Goal: Task Accomplishment & Management: Manage account settings

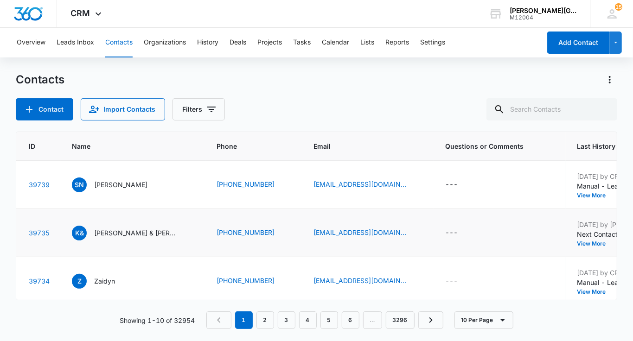
scroll to position [0, 33]
click at [414, 237] on icon "Email - schan330@gmail.com - Select to Edit Field" at bounding box center [418, 233] width 8 height 8
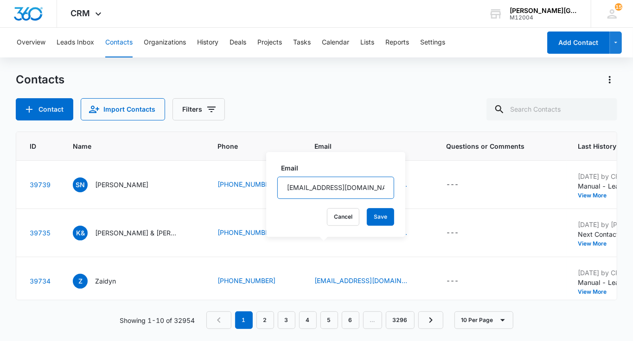
click at [293, 187] on input "schan330@gmail.com" at bounding box center [335, 188] width 117 height 22
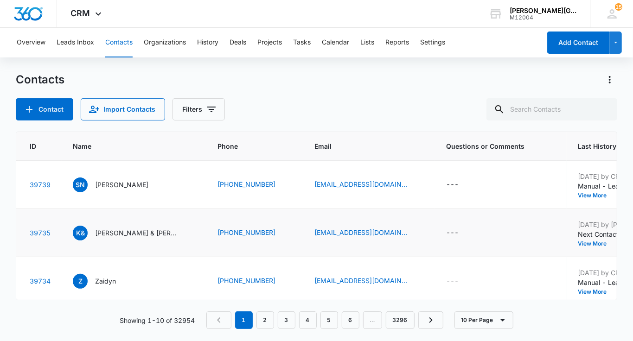
click at [613, 247] on button "Add History" at bounding box center [635, 244] width 44 height 6
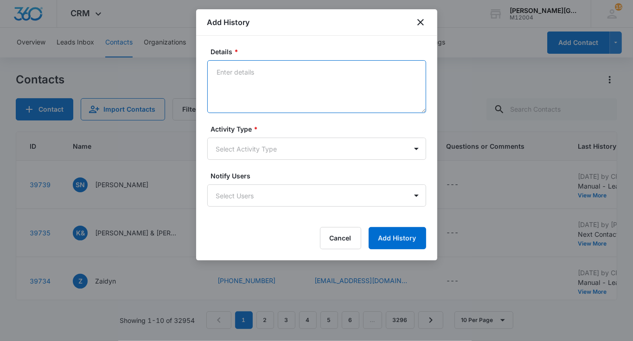
click at [341, 95] on textarea "Details *" at bounding box center [316, 86] width 219 height 53
type textarea "Plus sent her a text."
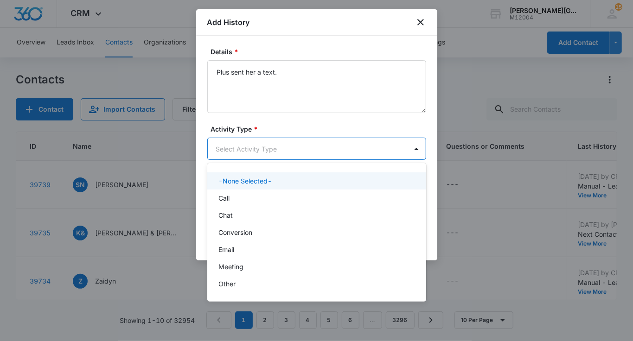
click at [335, 146] on body "CRM Apps Reputation Websites Forms CRM Email Social Shop Payments POS Content A…" at bounding box center [316, 170] width 633 height 341
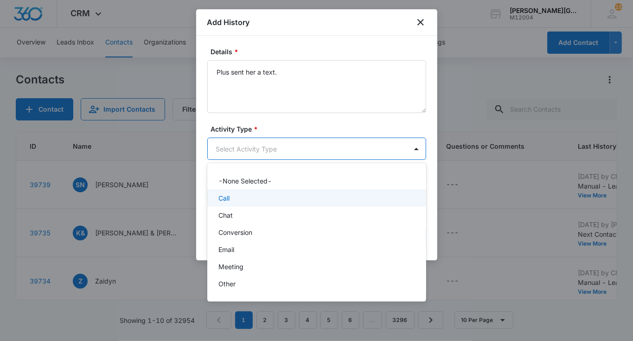
click at [232, 206] on div "Call" at bounding box center [316, 198] width 219 height 17
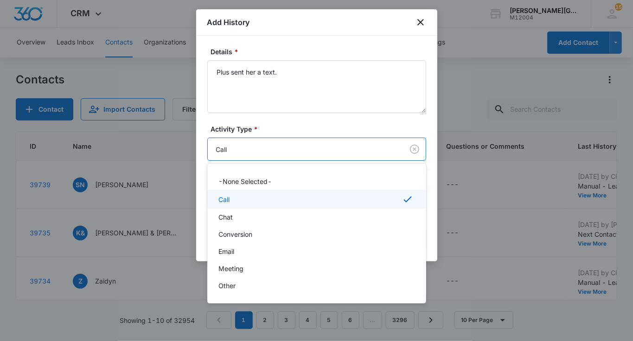
click at [253, 152] on body "CRM Apps Reputation Websites Forms CRM Email Social Shop Payments POS Content A…" at bounding box center [316, 170] width 633 height 341
click at [224, 216] on p "Chat" at bounding box center [225, 217] width 14 height 10
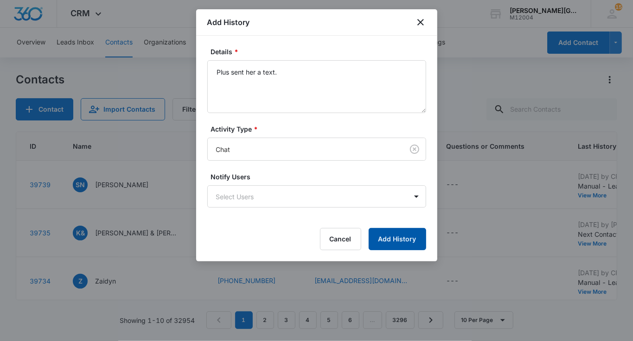
click at [389, 235] on button "Add History" at bounding box center [396, 239] width 57 height 22
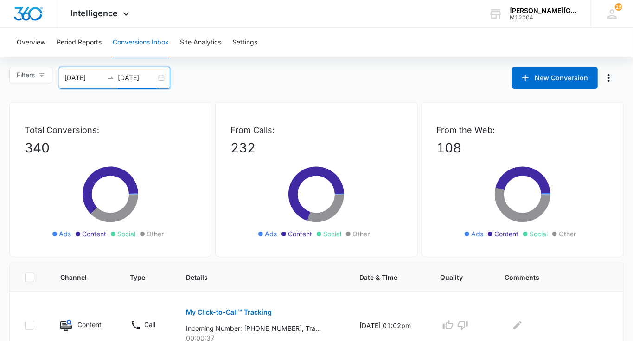
click at [147, 75] on input "[DATE]" at bounding box center [137, 78] width 38 height 10
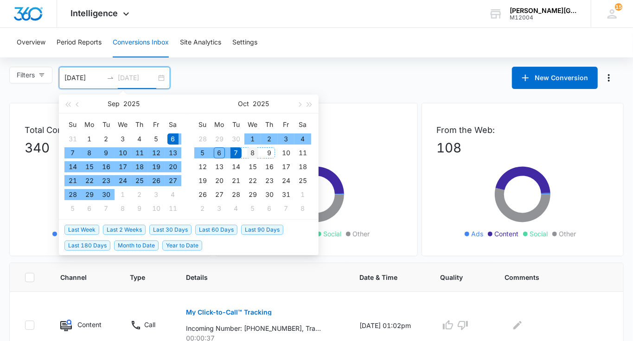
type input "[DATE]"
click at [255, 151] on div "8" at bounding box center [252, 152] width 11 height 11
